Goal: Information Seeking & Learning: Learn about a topic

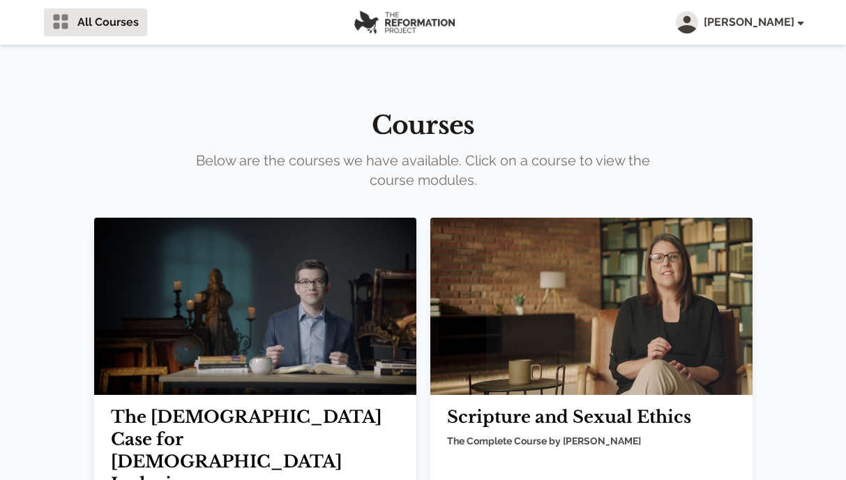
scroll to position [119, 0]
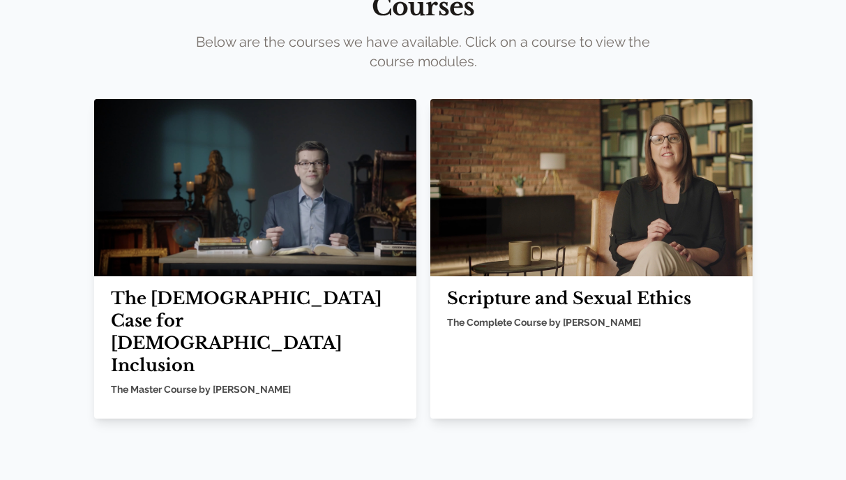
click at [502, 302] on h2 "Scripture and Sexual Ethics" at bounding box center [591, 298] width 289 height 22
click at [501, 245] on img at bounding box center [591, 187] width 322 height 177
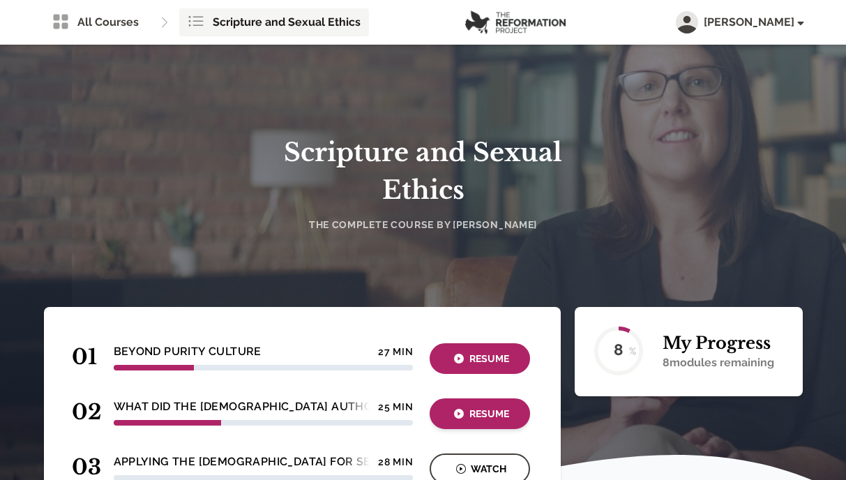
click at [475, 409] on div "Resume" at bounding box center [480, 414] width 92 height 16
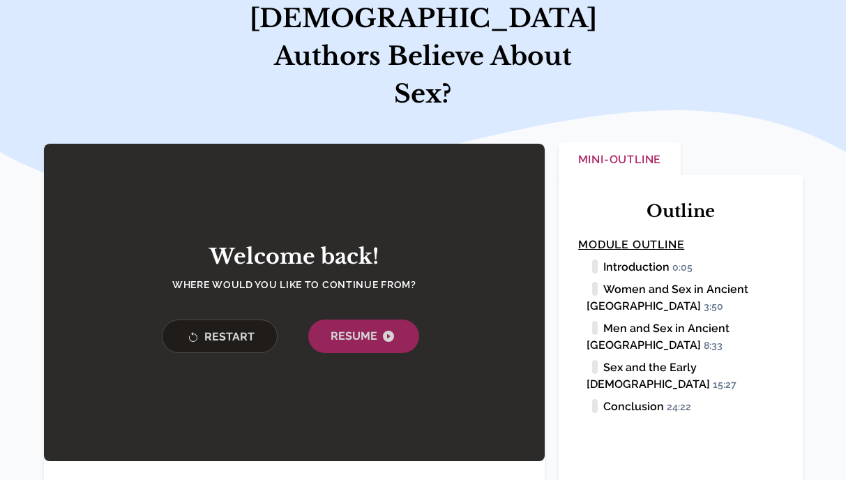
scroll to position [172, 0]
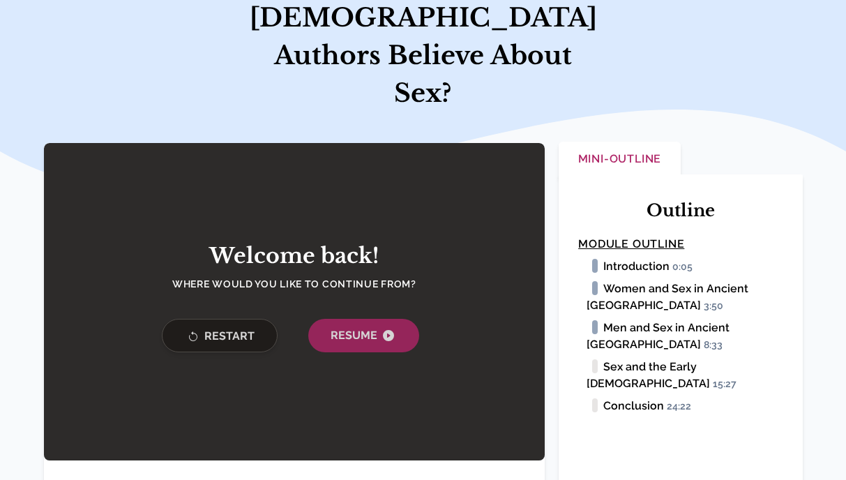
click at [222, 328] on span "Restart" at bounding box center [220, 336] width 70 height 17
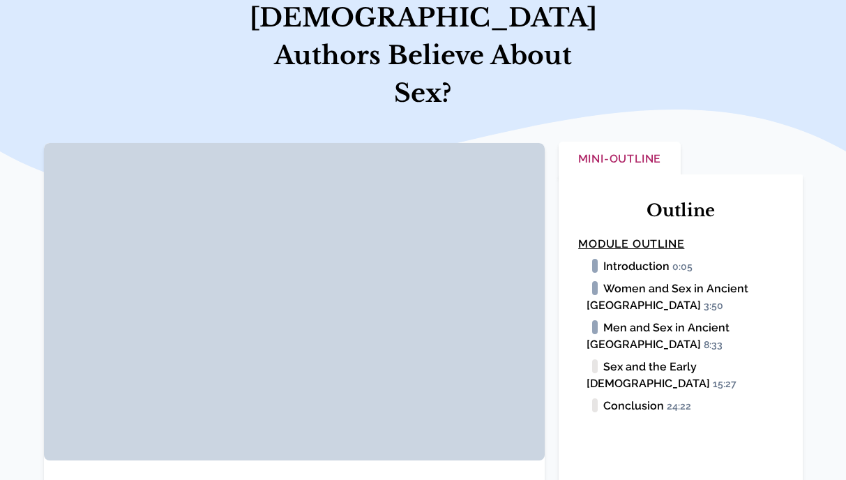
scroll to position [178, 0]
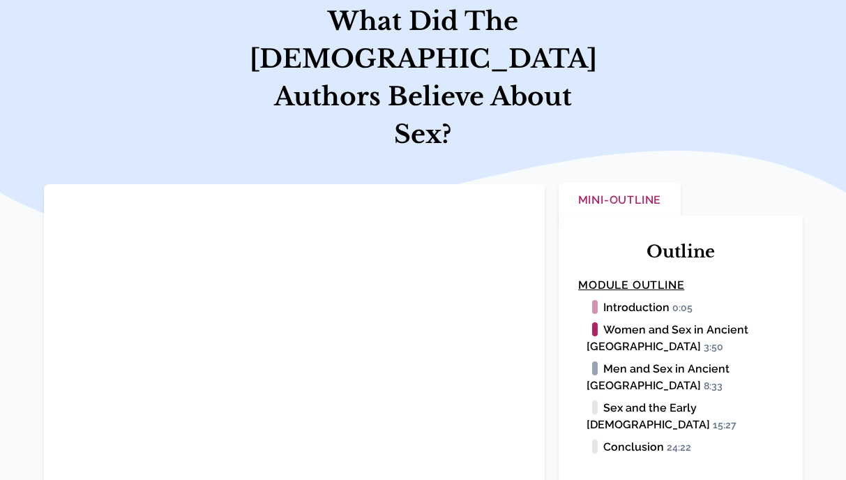
scroll to position [131, 0]
